Goal: Find specific page/section

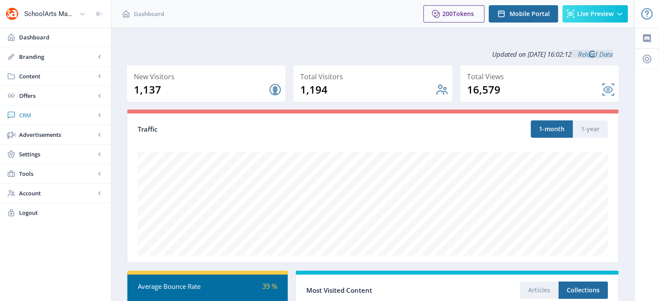
click at [23, 113] on span "CRM" at bounding box center [57, 115] width 76 height 9
click at [38, 135] on span "Readers" at bounding box center [65, 134] width 75 height 9
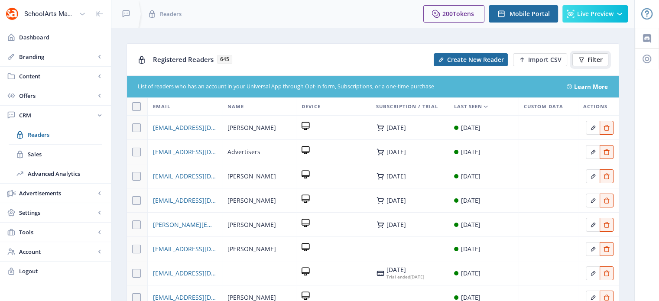
click at [598, 60] on span "Filter" at bounding box center [595, 59] width 15 height 7
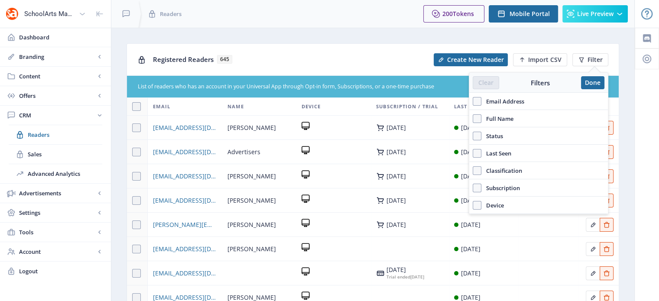
click at [485, 98] on span "Email Address" at bounding box center [502, 101] width 43 height 10
click at [473, 101] on input "Email Address" at bounding box center [473, 101] width 0 height 0
checkbox input "true"
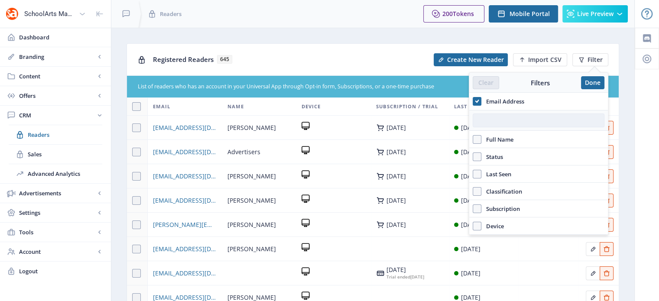
click at [490, 119] on input "text" at bounding box center [539, 121] width 132 height 14
paste input "[PERSON_NAME][EMAIL_ADDRESS][PERSON_NAME]"
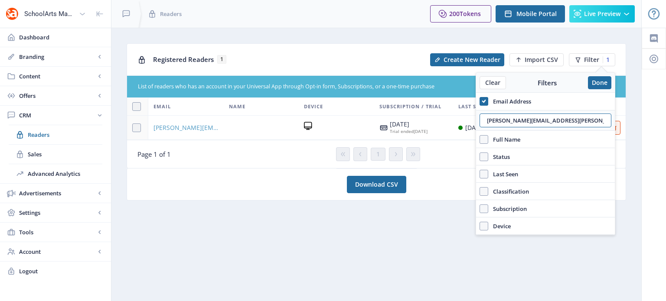
type input "[PERSON_NAME][EMAIL_ADDRESS][PERSON_NAME]"
click at [201, 125] on span "[PERSON_NAME][EMAIL_ADDRESS][PERSON_NAME][DOMAIN_NAME]" at bounding box center [185, 128] width 65 height 10
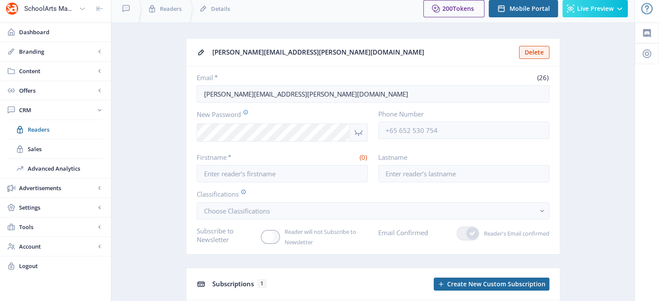
scroll to position [5, 0]
